Goal: Transaction & Acquisition: Purchase product/service

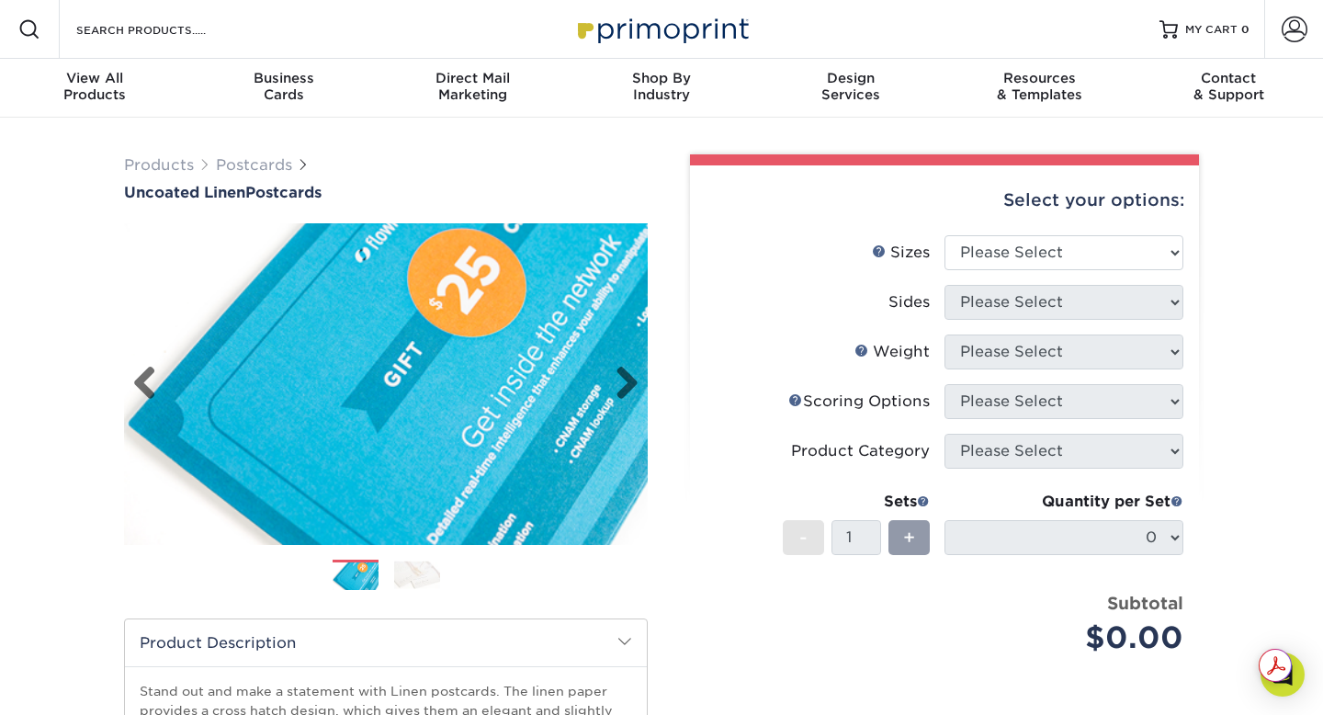
scroll to position [55, 0]
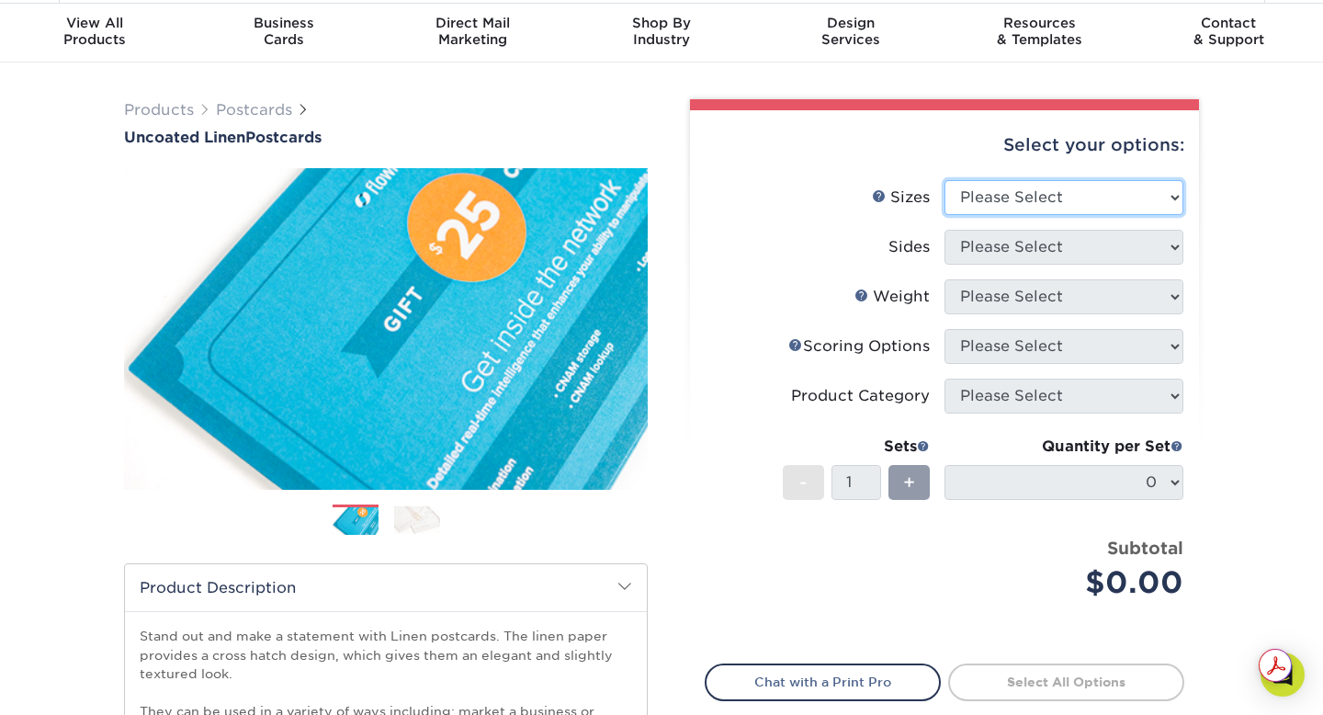
click at [1034, 184] on select "Please Select 1.5" x 7" 2" x 6" 2" x 8" 2.12" x 5.5" 2.75" x 4.25" 2.75" x 8.5"…" at bounding box center [1063, 197] width 239 height 35
select select "5.00x7.00"
click at [944, 180] on select "Please Select 1.5" x 7" 2" x 6" 2" x 8" 2.12" x 5.5" 2.75" x 4.25" 2.75" x 8.5"…" at bounding box center [1063, 197] width 239 height 35
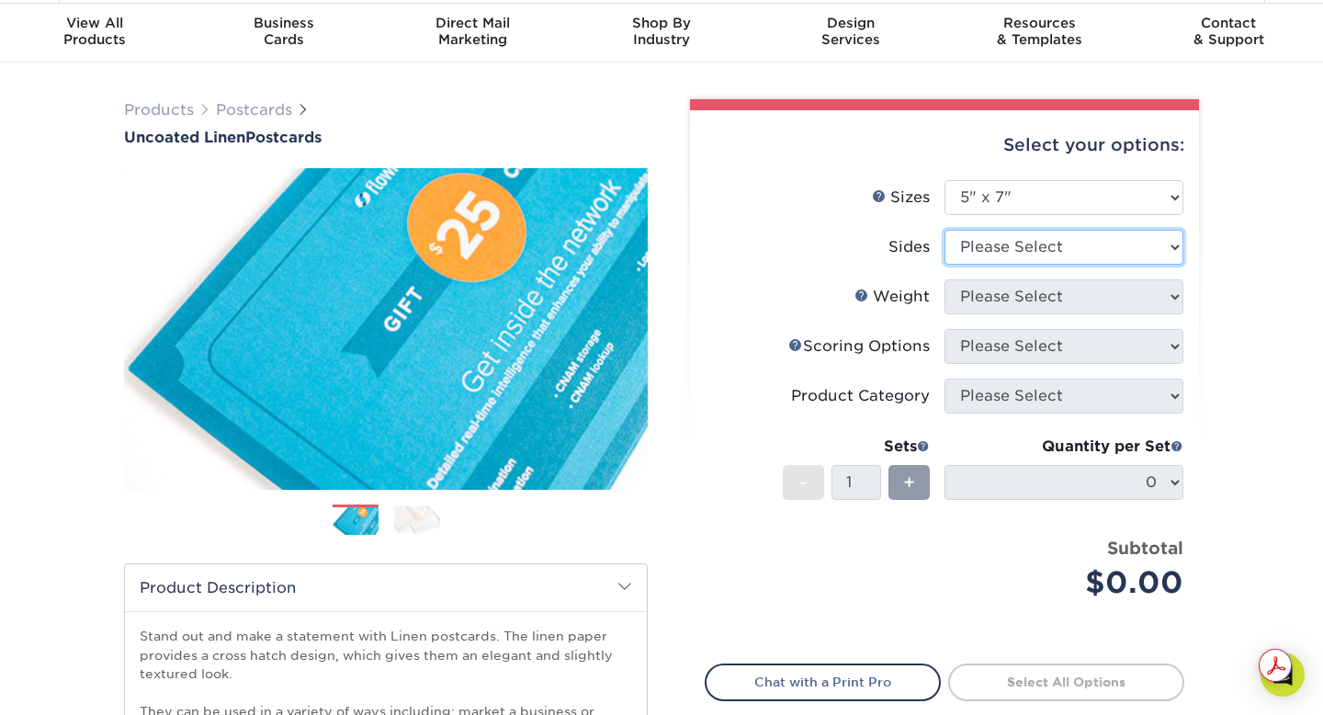
click at [996, 243] on select "Please Select Print Both Sides Print Front Only" at bounding box center [1063, 247] width 239 height 35
select select "13abbda7-1d64-4f25-8bb2-c179b224825d"
click at [944, 230] on select "Please Select Print Both Sides Print Front Only" at bounding box center [1063, 247] width 239 height 35
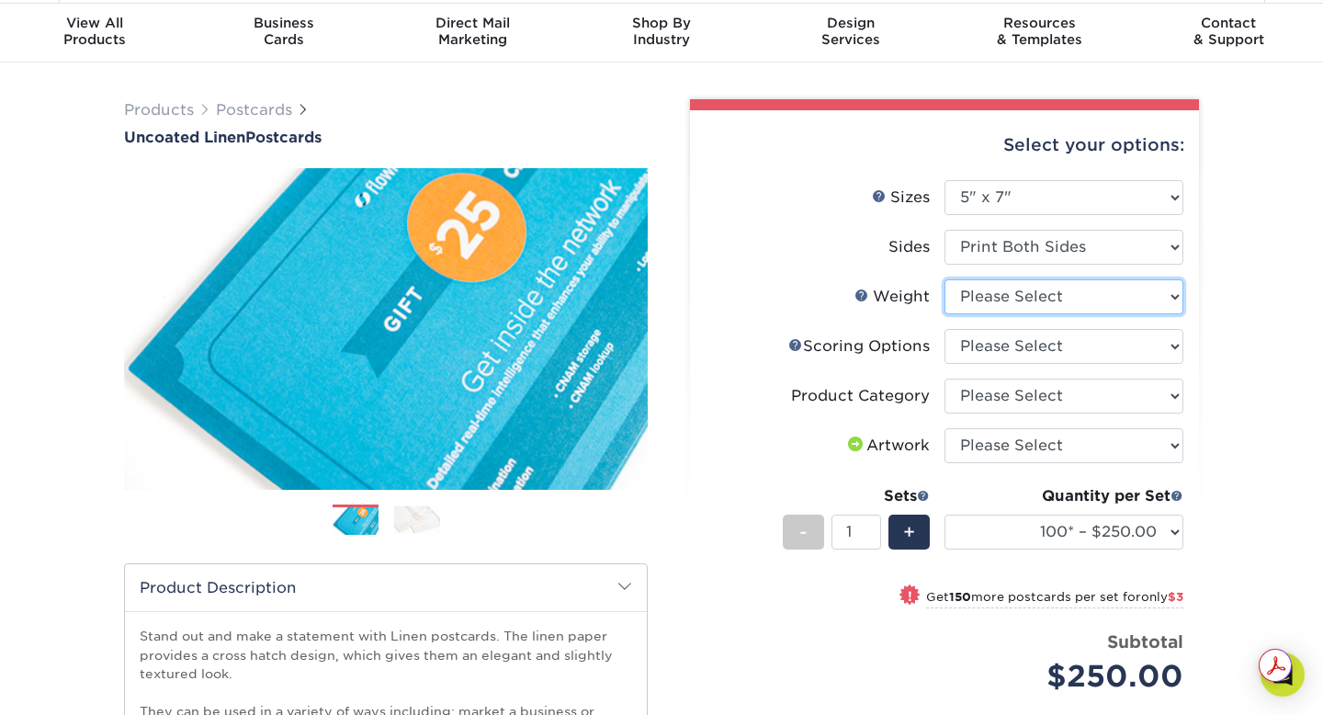
click at [1045, 304] on select "Please Select 100LB" at bounding box center [1063, 296] width 239 height 35
select select "100LB"
click at [944, 279] on select "Please Select 100LB" at bounding box center [1063, 296] width 239 height 35
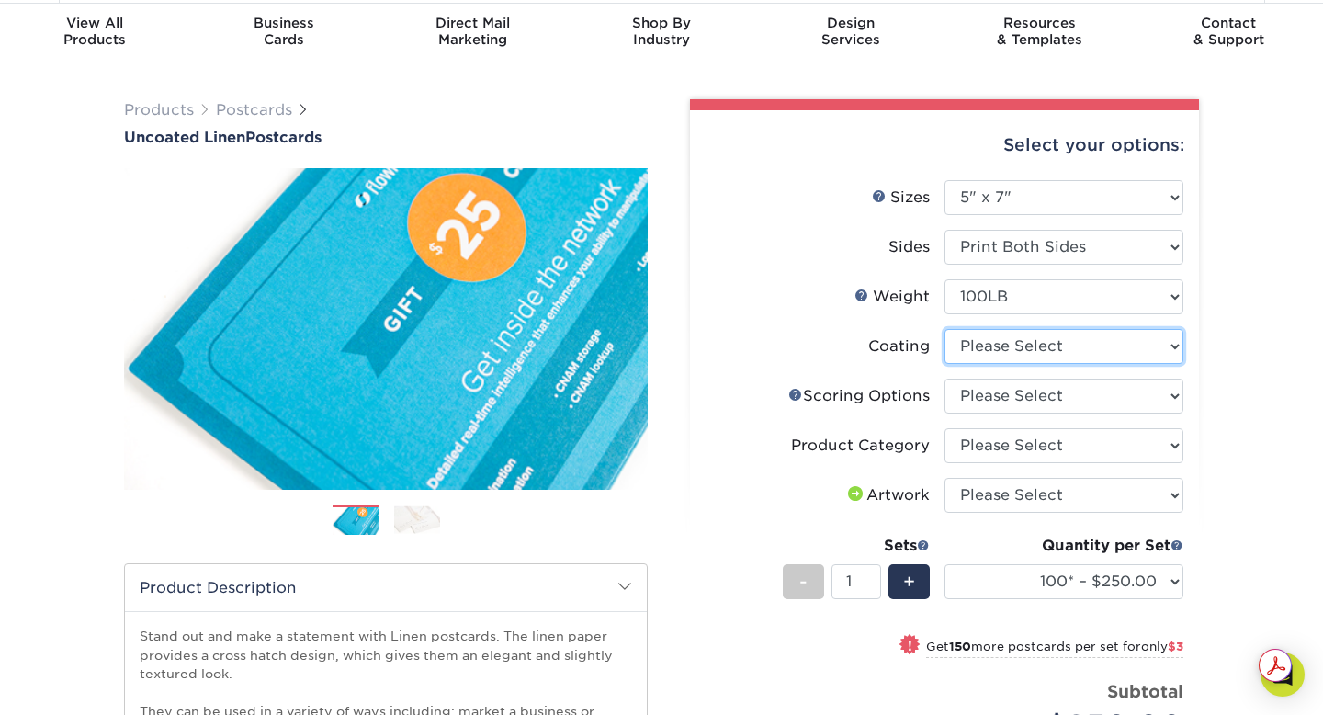
click at [997, 357] on select at bounding box center [1063, 346] width 239 height 35
select select "3e7618de-abca-4bda-9f97-8b9129e913d8"
click at [944, 329] on select at bounding box center [1063, 346] width 239 height 35
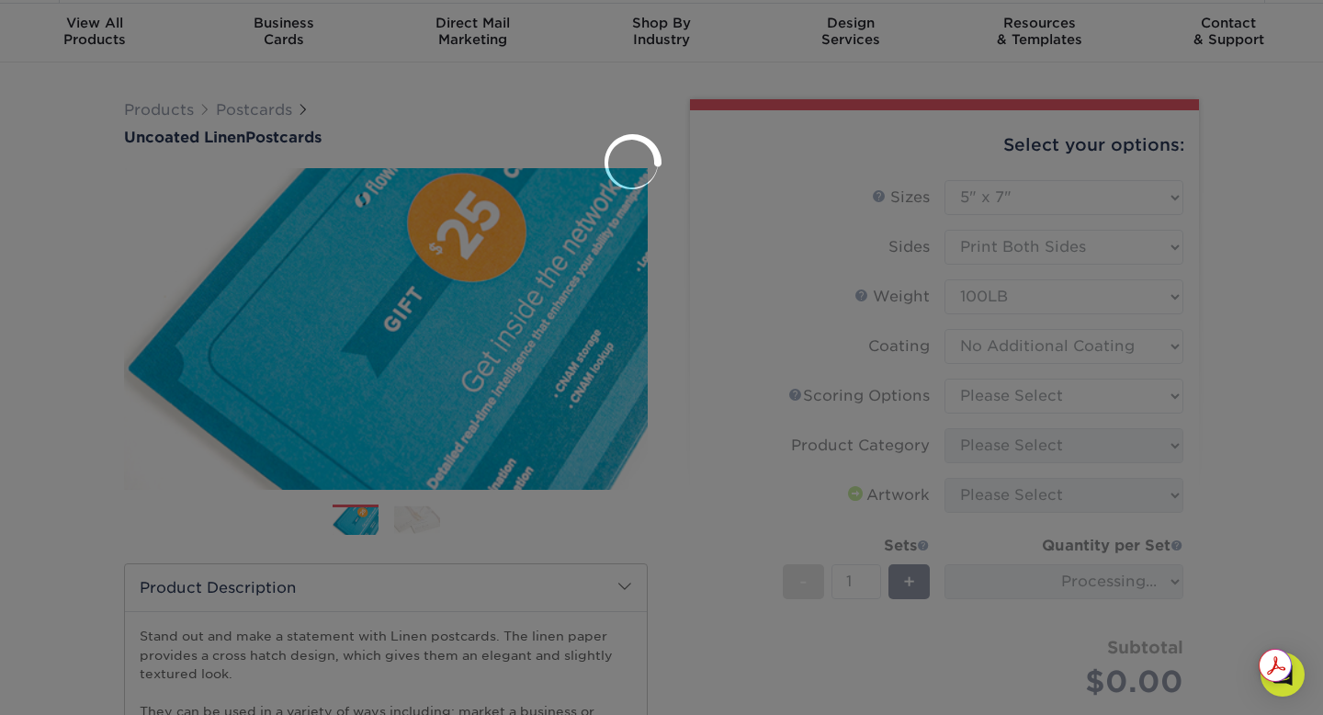
click at [1004, 394] on div at bounding box center [661, 357] width 1323 height 715
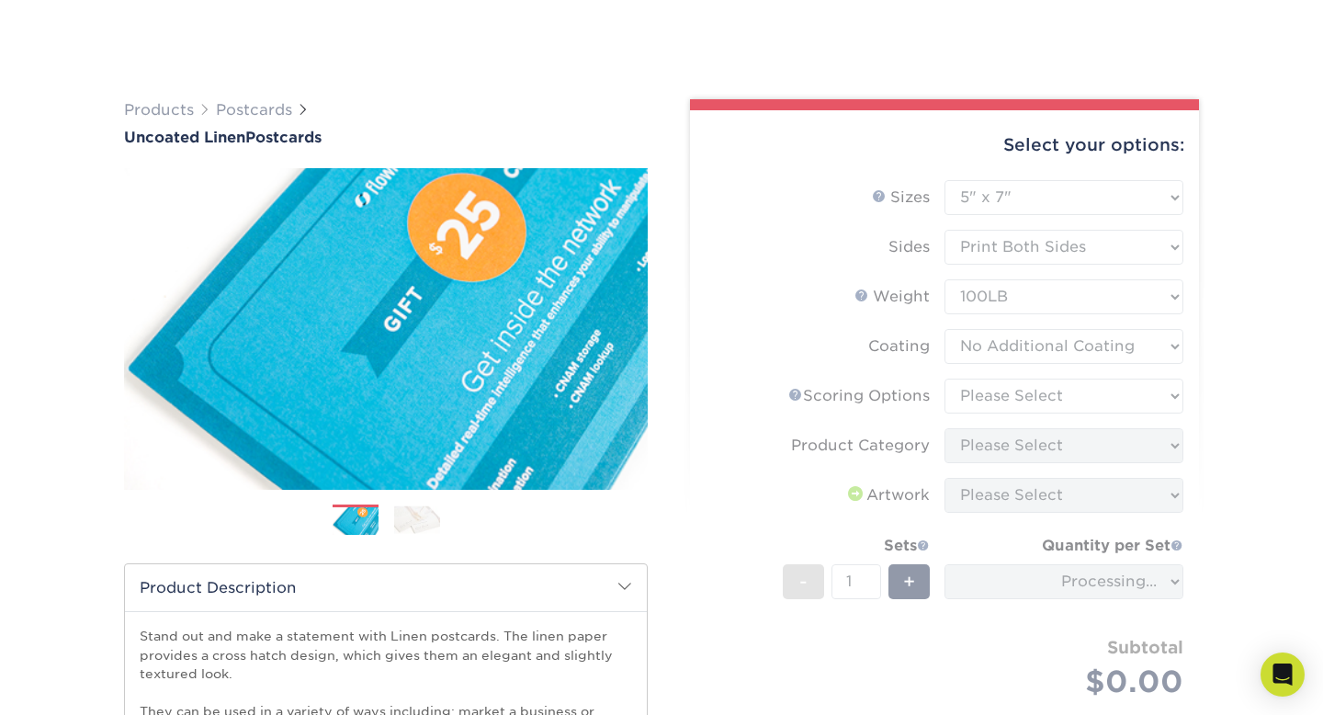
scroll to position [117, 0]
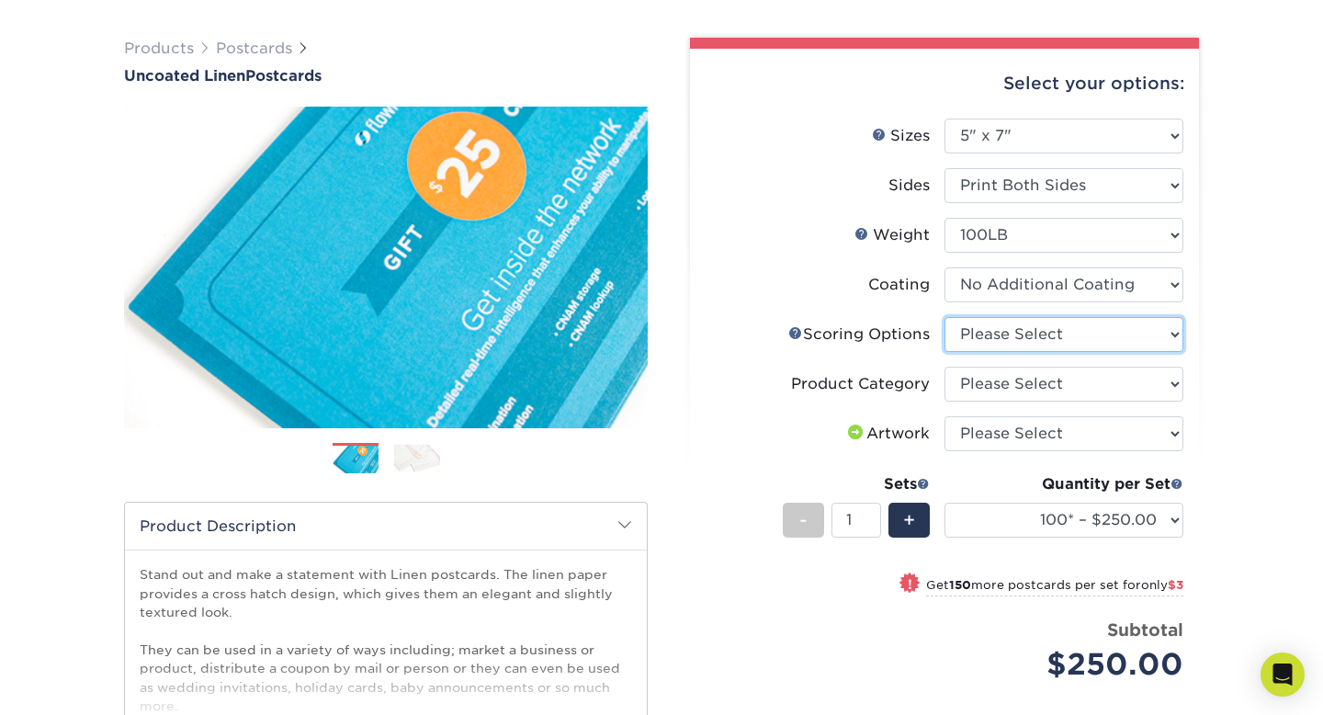
click at [988, 340] on select "Please Select No Scoring One Score Two Scores" at bounding box center [1063, 334] width 239 height 35
click at [944, 317] on select "Please Select No Scoring One Score Two Scores" at bounding box center [1063, 334] width 239 height 35
click at [995, 349] on select "Please Select No Scoring One Score Two Scores" at bounding box center [1063, 334] width 239 height 35
click at [944, 317] on select "Please Select No Scoring One Score Two Scores" at bounding box center [1063, 334] width 239 height 35
click at [1013, 338] on select "Please Select No Scoring One Score Two Scores" at bounding box center [1063, 334] width 239 height 35
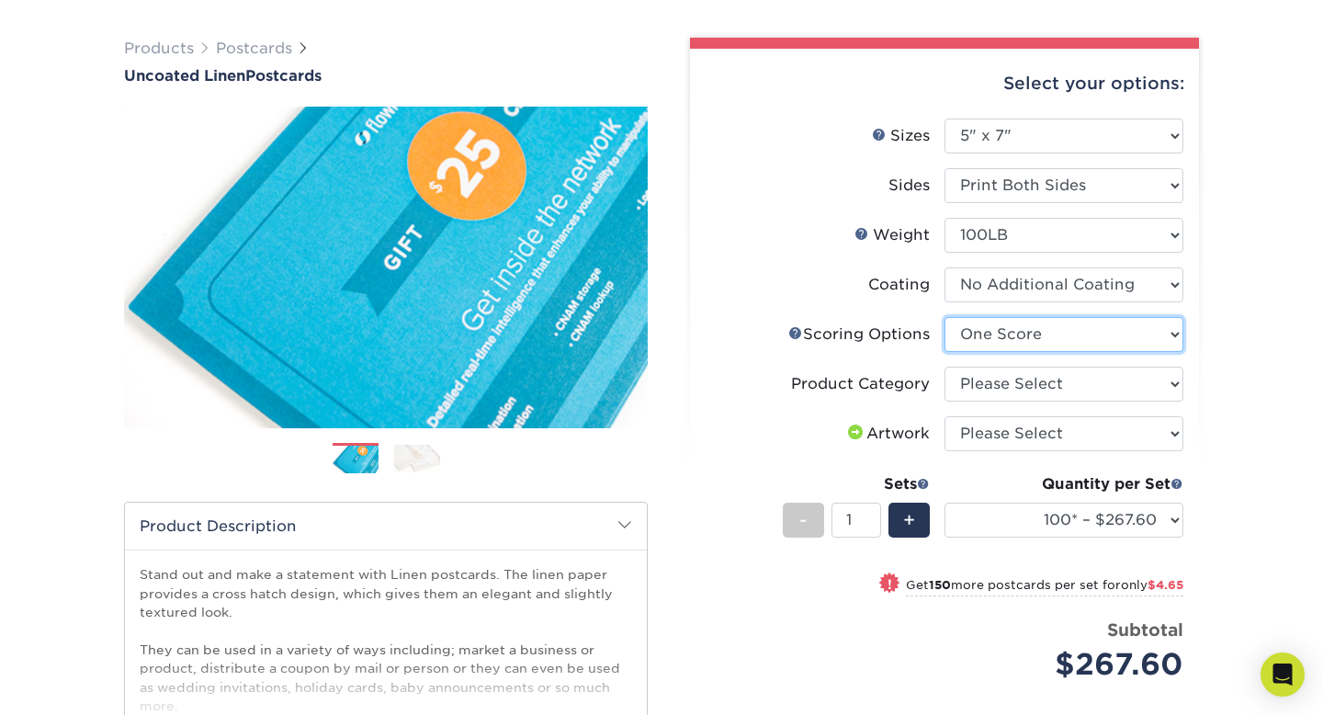
select select "16ebe401-5398-422d-8cb0-f3adbb82deb5"
click at [944, 317] on select "Please Select No Scoring One Score Two Scores" at bounding box center [1063, 334] width 239 height 35
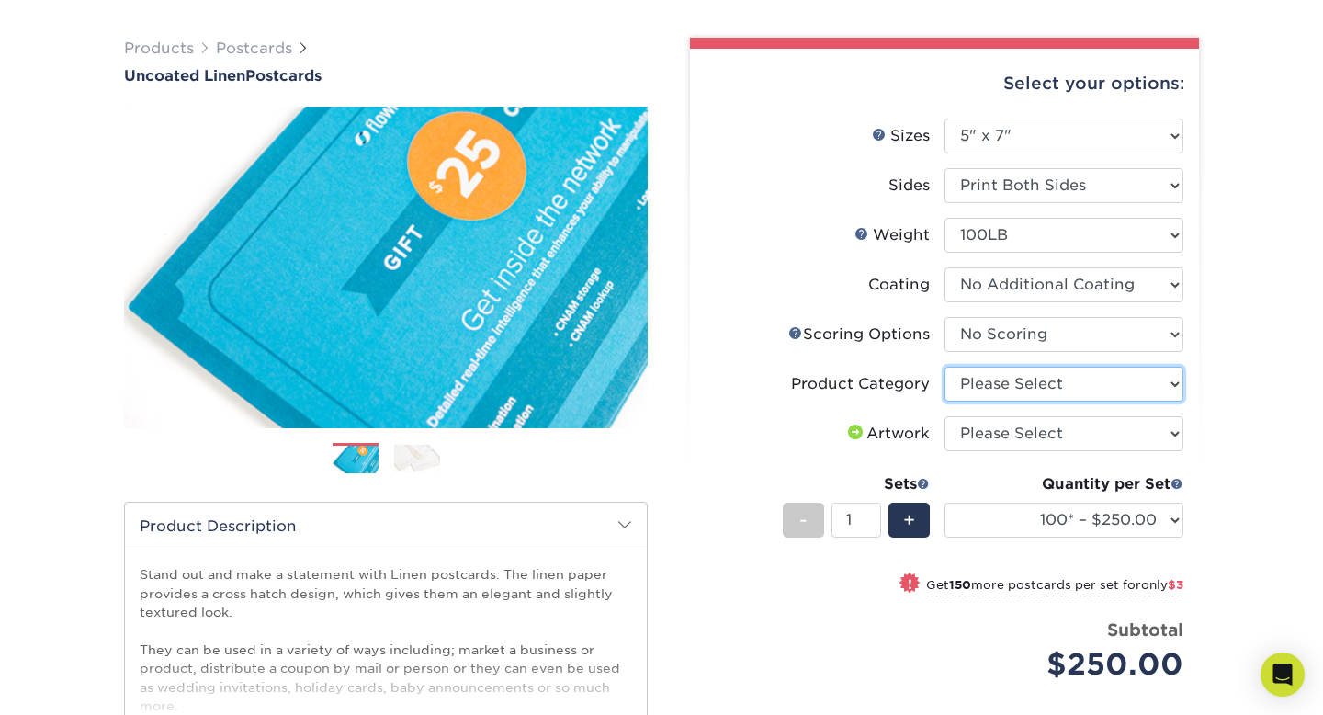
click at [1017, 378] on select "Please Select Postcards" at bounding box center [1063, 384] width 239 height 35
select select "9b7272e0-d6c8-4c3c-8e97-d3a1bcdab858"
click at [944, 367] on select "Please Select Postcards" at bounding box center [1063, 384] width 239 height 35
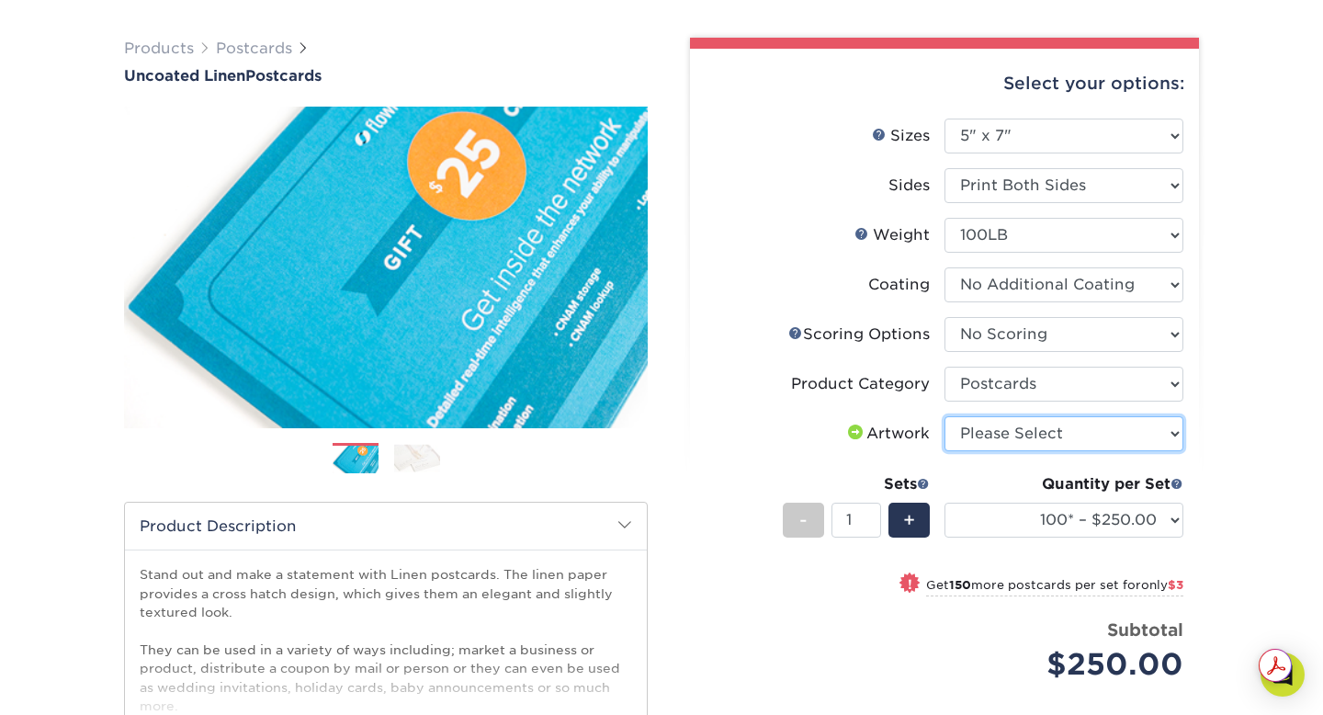
click at [1027, 431] on select "Please Select I will upload files I need a design - $150" at bounding box center [1063, 433] width 239 height 35
select select "upload"
click at [944, 416] on select "Please Select I will upload files I need a design - $150" at bounding box center [1063, 433] width 239 height 35
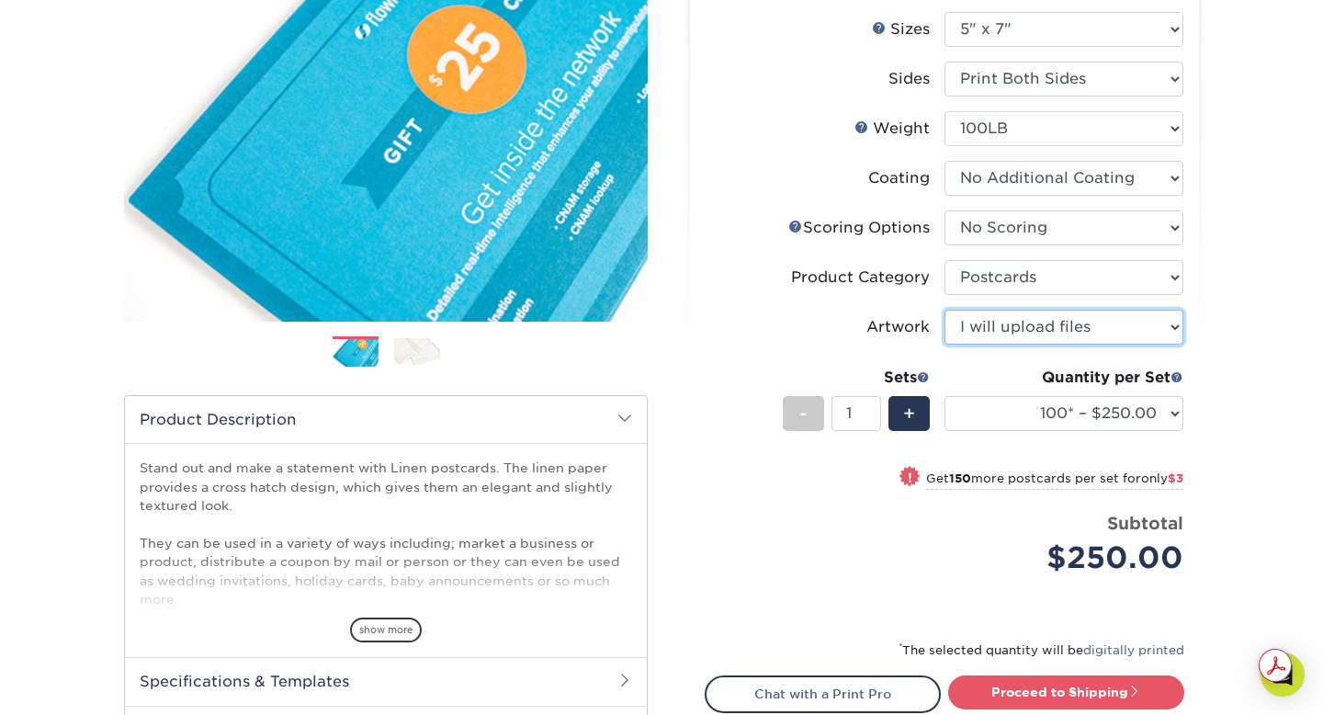
scroll to position [225, 0]
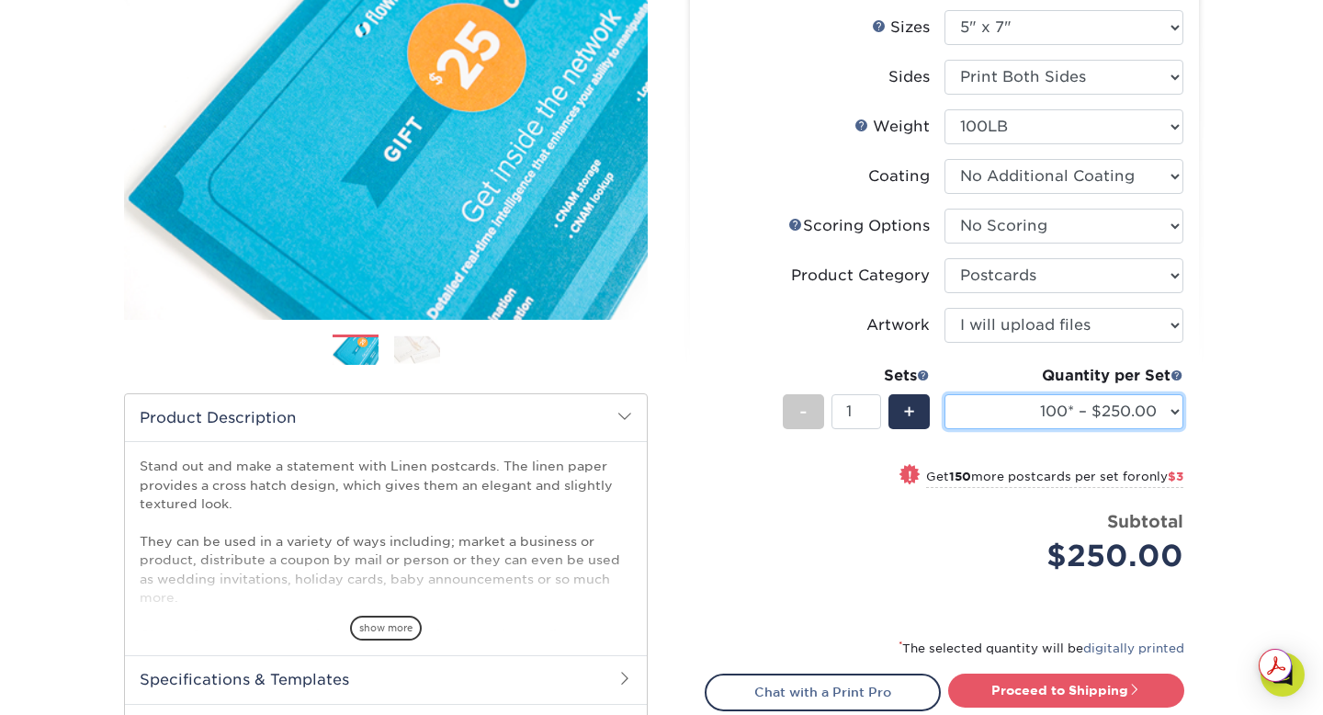
click at [1026, 414] on select "100* – $250.00 250* – $253.00 500* – $253.00 750 – $270.00 1000 – $287.00 1500 …" at bounding box center [1063, 411] width 239 height 35
select select "250* – $253.00"
click at [944, 394] on select "100* – $250.00 250* – $253.00 500* – $253.00 750 – $270.00 1000 – $287.00 1500 …" at bounding box center [1063, 411] width 239 height 35
click at [1143, 413] on select "100* – $250.00 250* – $253.00 500* – $253.00 750 – $270.00 1000 – $287.00 1500 …" at bounding box center [1063, 411] width 239 height 35
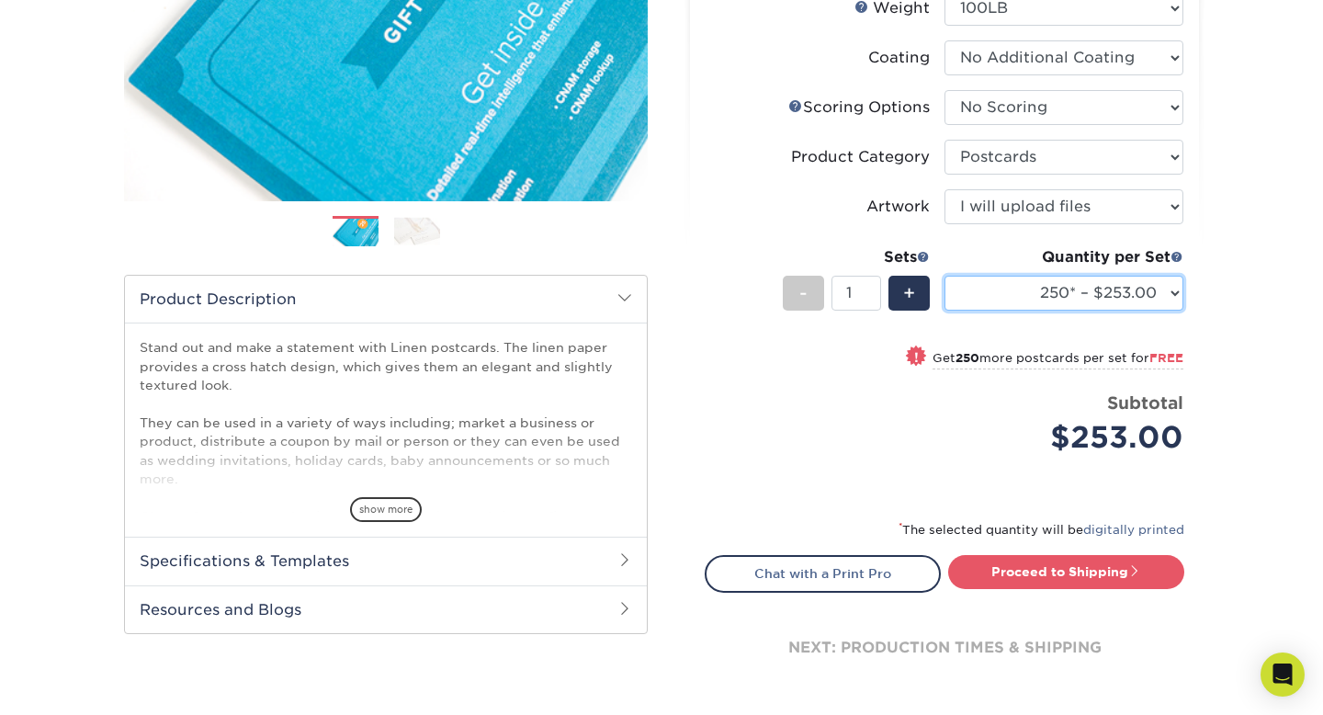
scroll to position [356, 0]
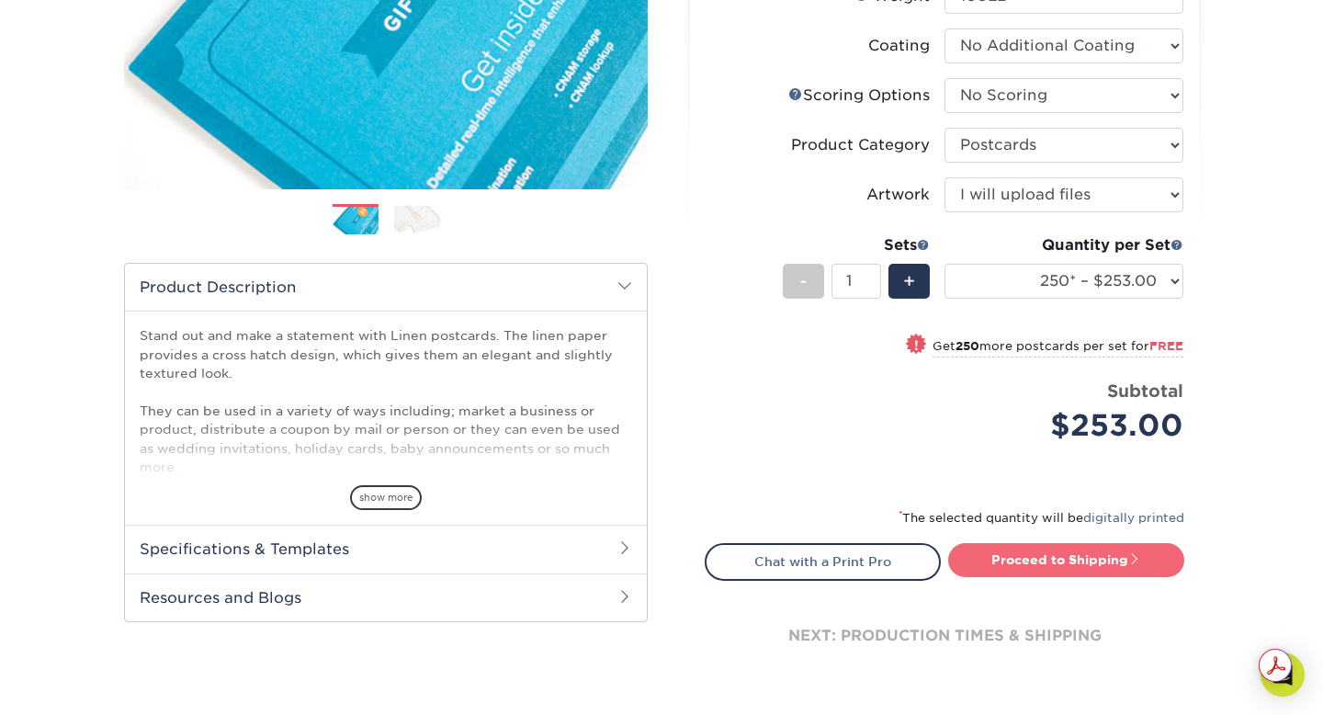
click at [1077, 553] on link "Proceed to Shipping" at bounding box center [1066, 559] width 236 height 33
type input "Set 1"
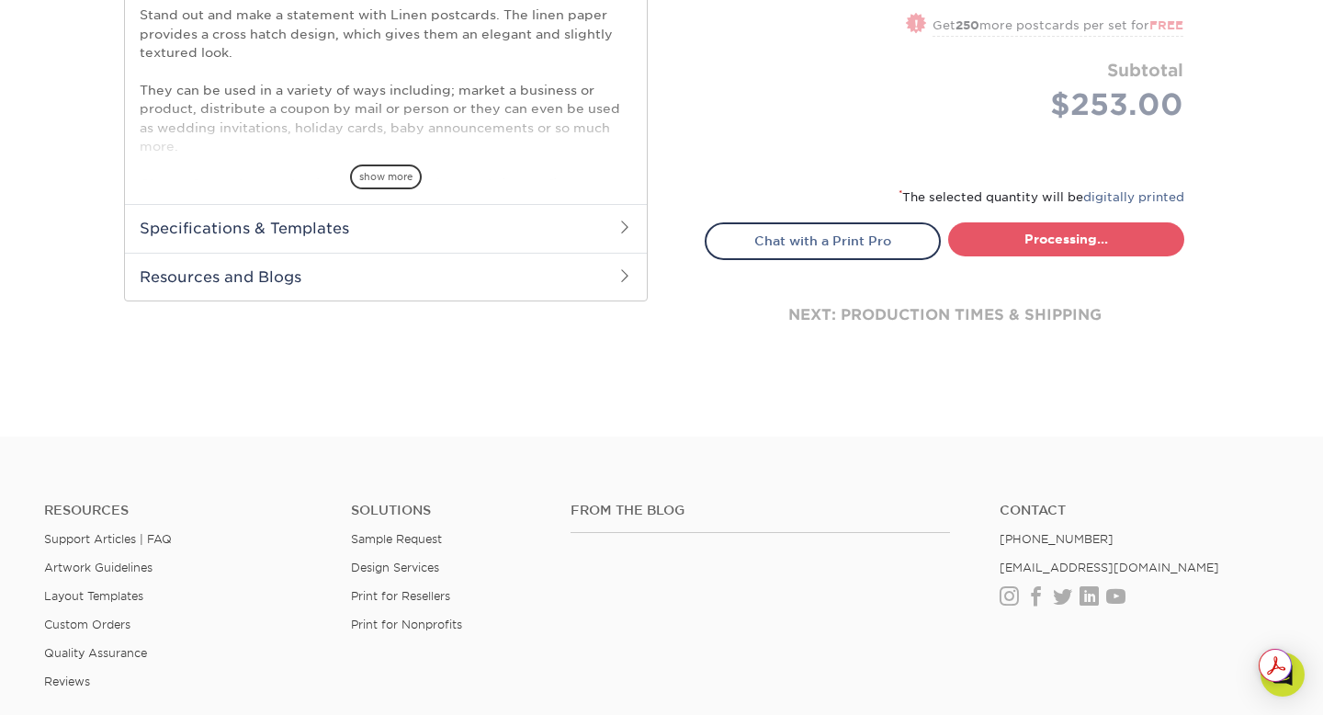
select select "e88b1284-2199-46a2-aa2f-a73301e988aa"
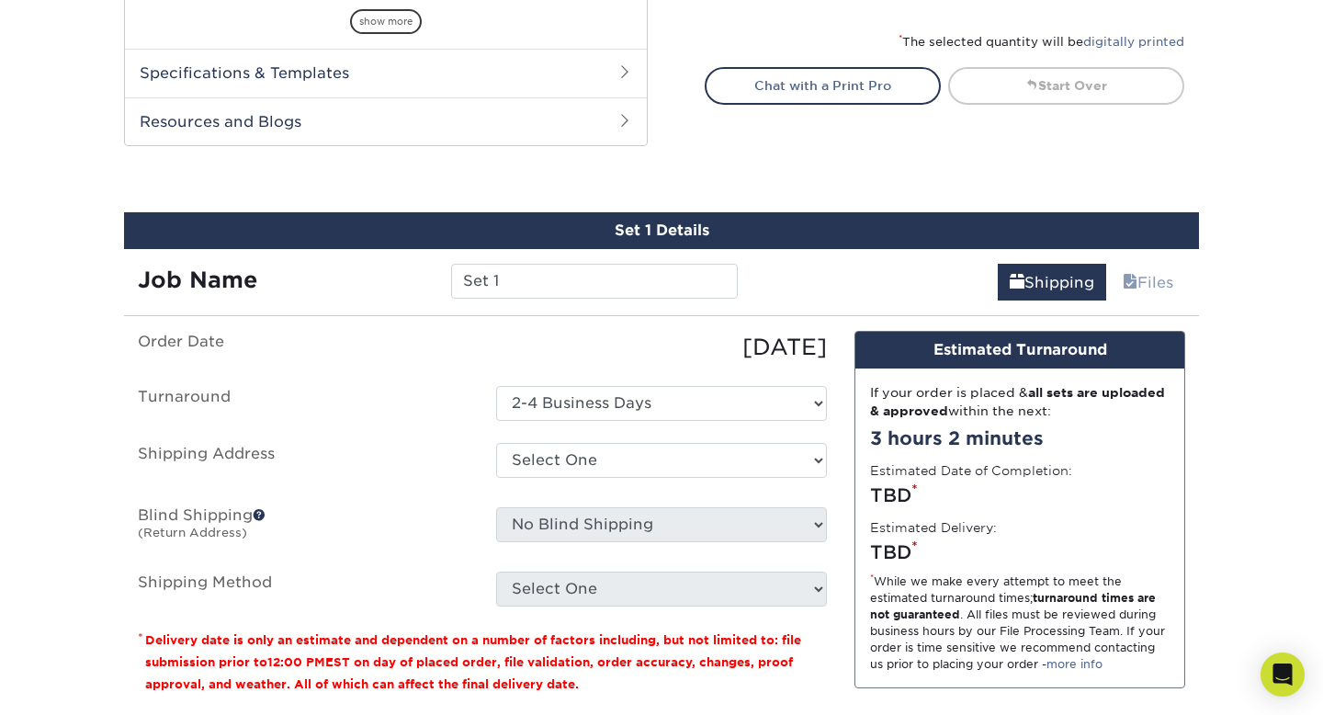
scroll to position [652, 0]
